Goal: Task Accomplishment & Management: Manage account settings

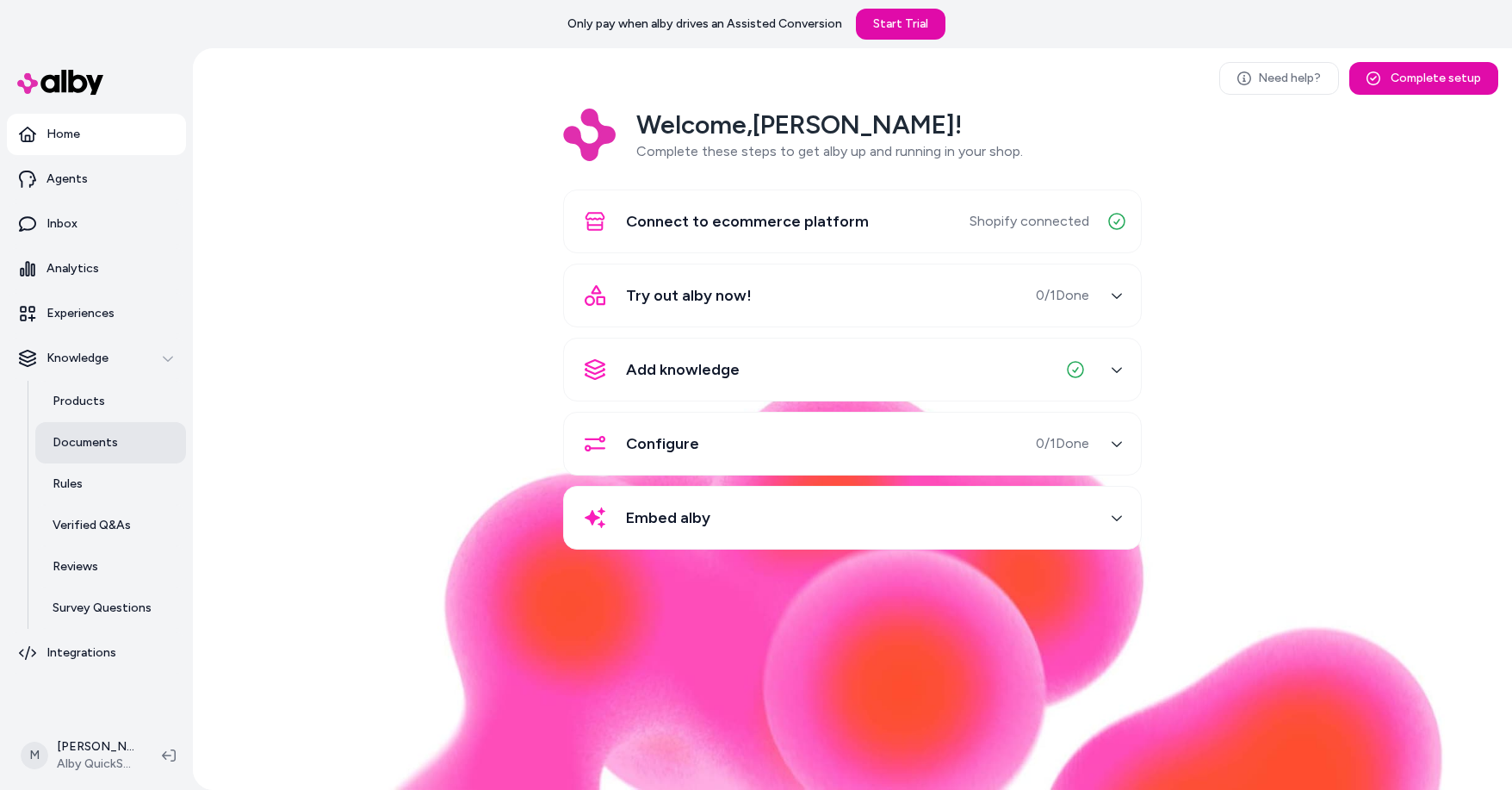
click at [113, 438] on p "Documents" at bounding box center [85, 443] width 66 height 17
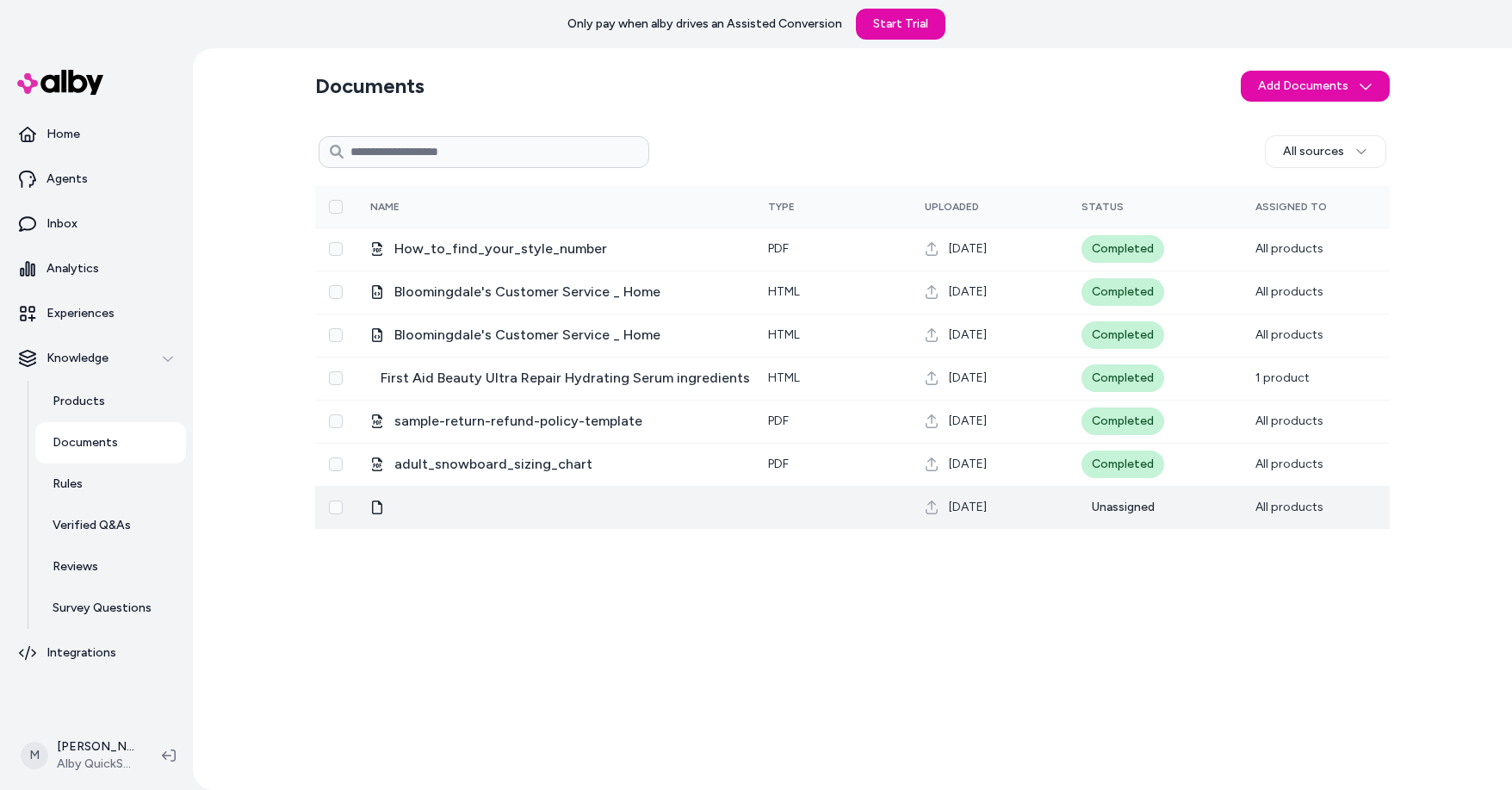
click at [687, 513] on div at bounding box center [556, 508] width 370 height 14
click at [383, 507] on icon at bounding box center [377, 508] width 14 height 14
click at [331, 509] on button "Select row" at bounding box center [336, 508] width 14 height 14
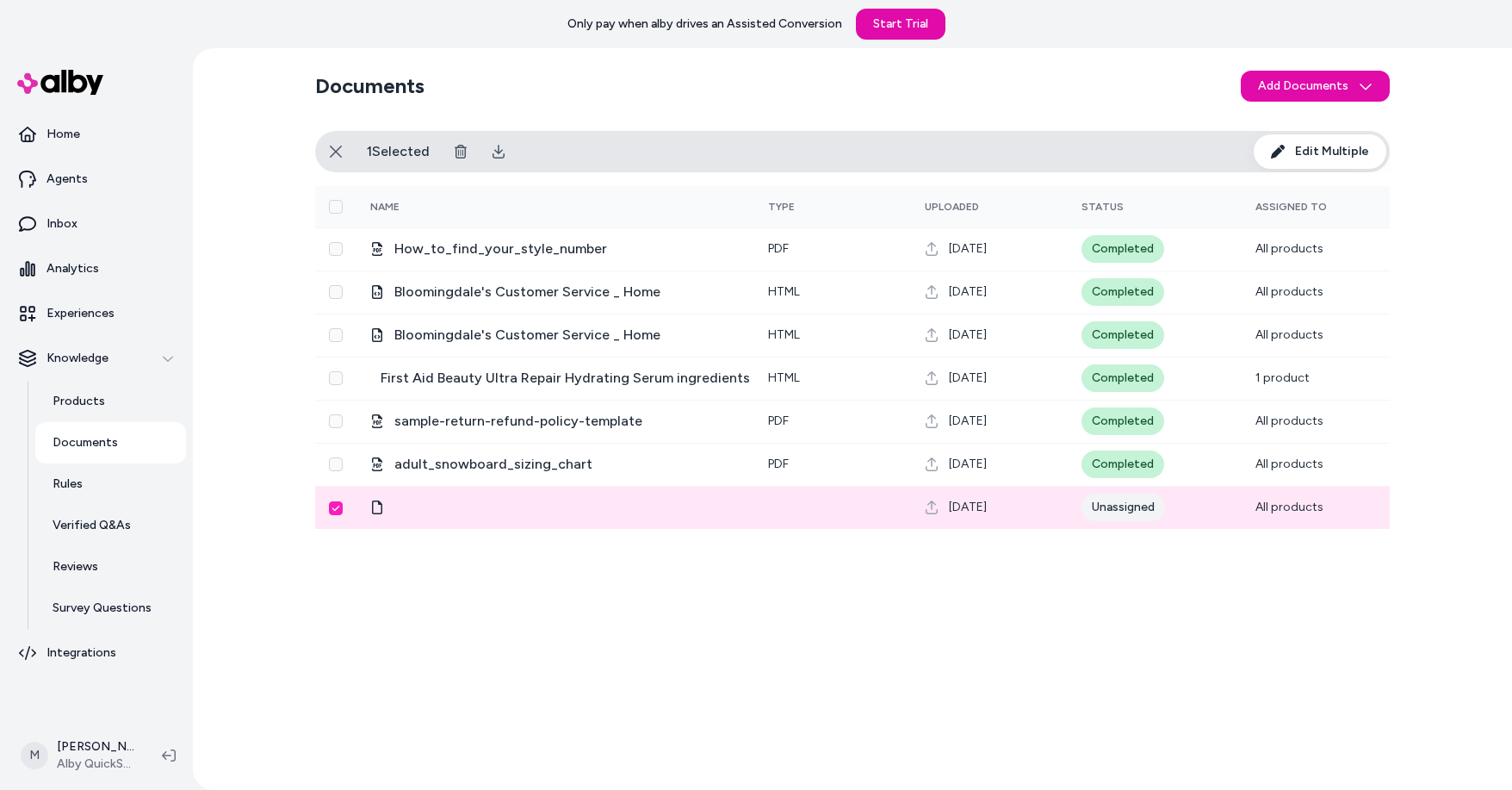
click at [1341, 163] on button "Edit Multiple" at bounding box center [1320, 151] width 133 height 34
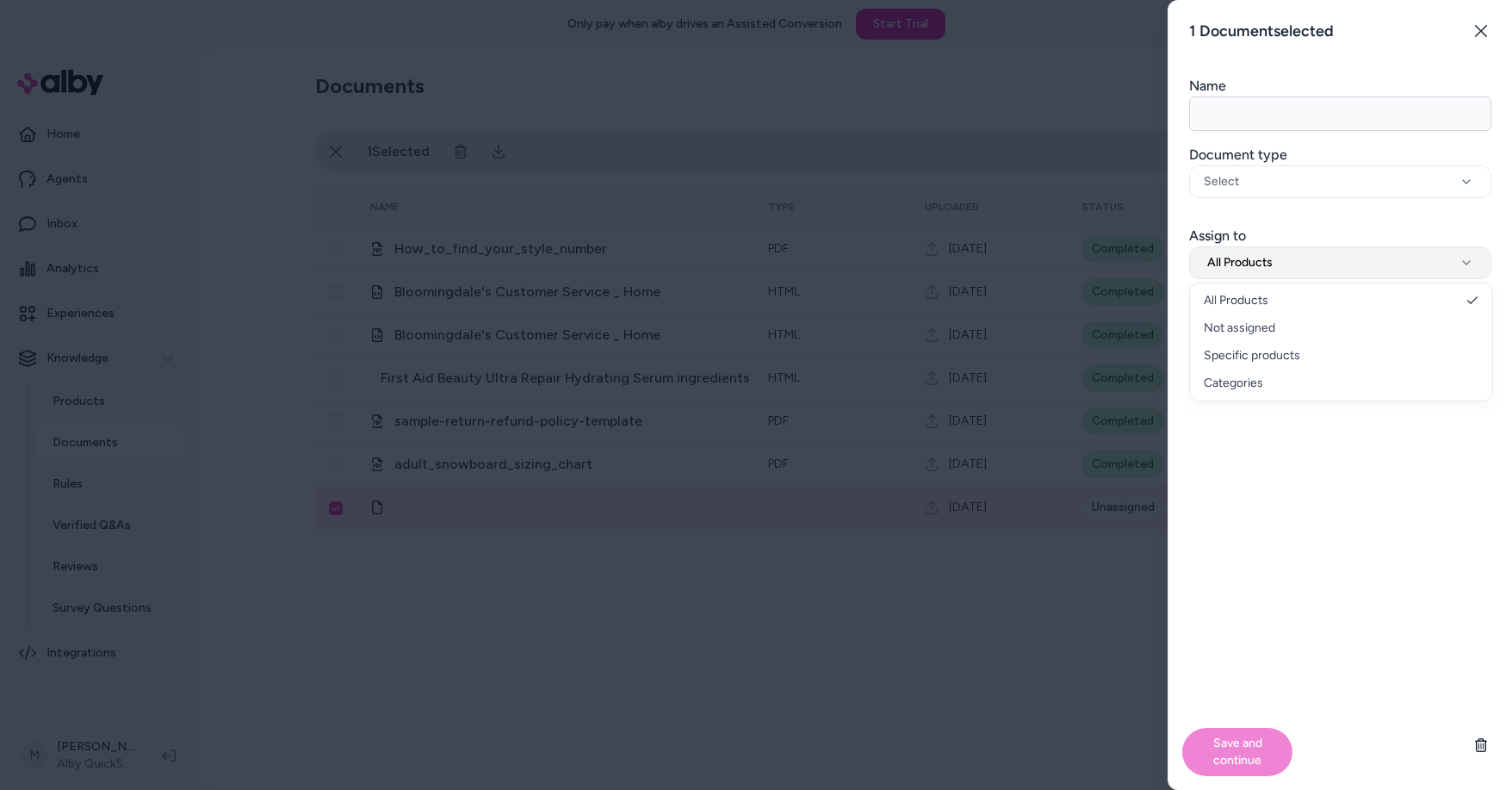
click at [1336, 266] on button "All Products" at bounding box center [1340, 262] width 302 height 32
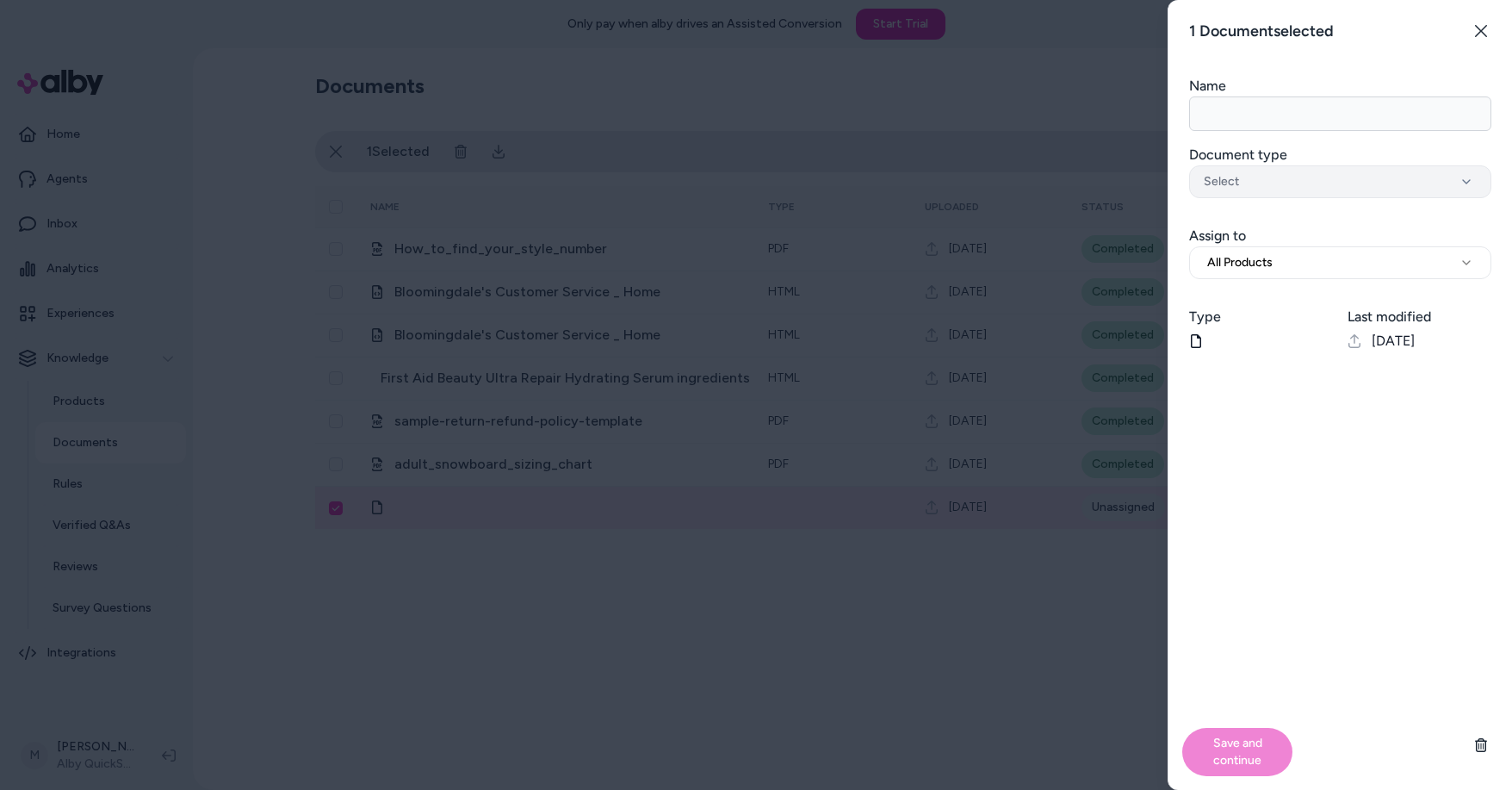
click at [1349, 184] on div "Select" at bounding box center [1340, 182] width 273 height 17
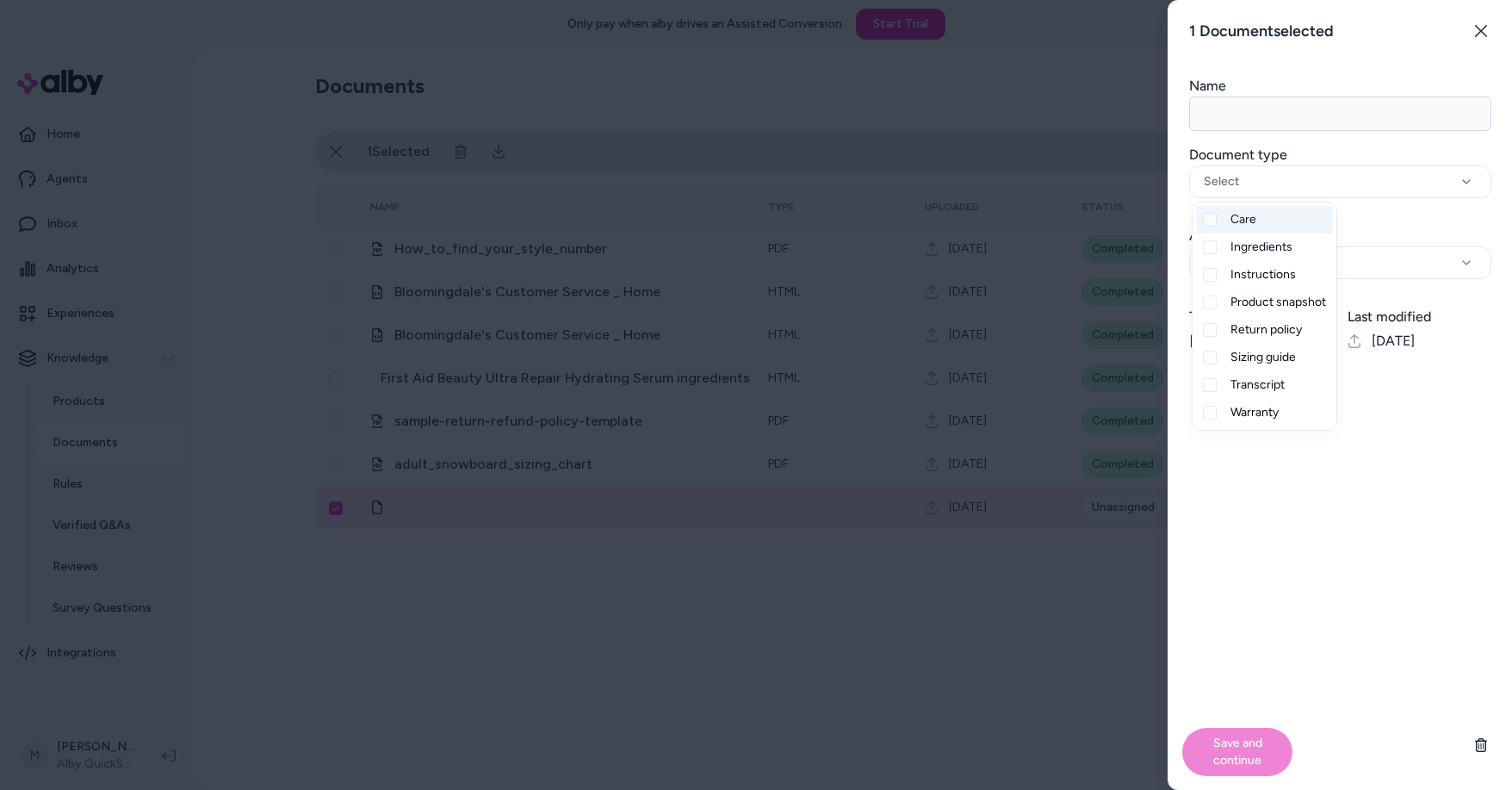
click at [556, 126] on div at bounding box center [756, 395] width 1512 height 790
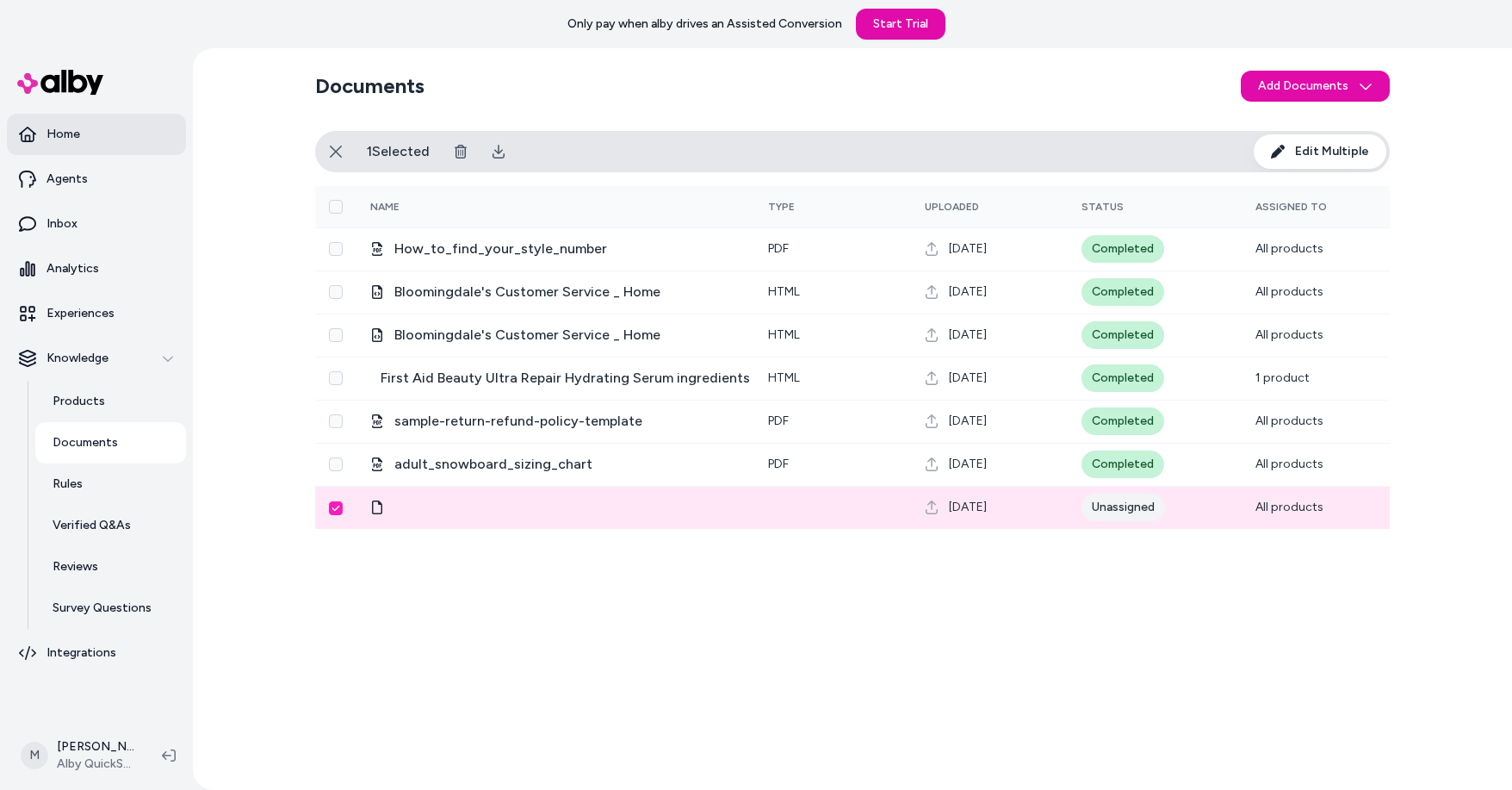
click at [160, 131] on link "Home" at bounding box center [96, 134] width 179 height 41
